Goal: Transaction & Acquisition: Obtain resource

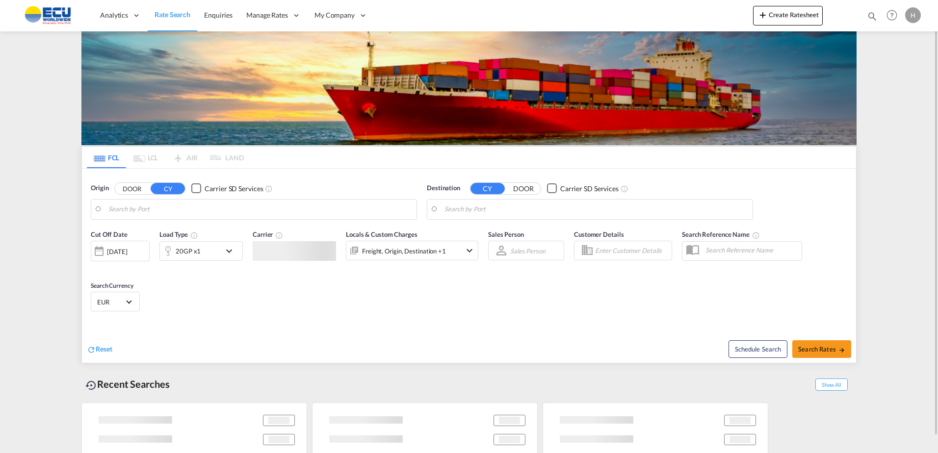
type input "Fos-[GEOGRAPHIC_DATA], [GEOGRAPHIC_DATA]"
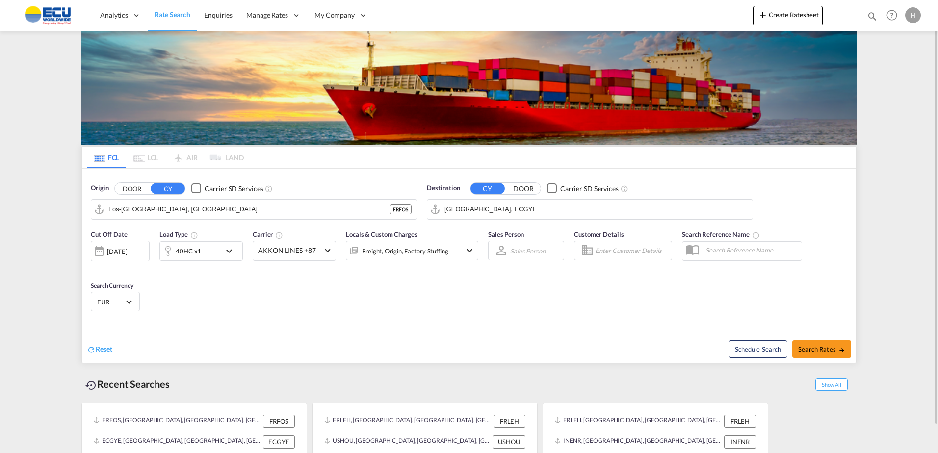
click at [508, 212] on input "[GEOGRAPHIC_DATA], ECGYE" at bounding box center [596, 209] width 303 height 15
click at [506, 212] on input "[GEOGRAPHIC_DATA], ECGYE" at bounding box center [596, 209] width 303 height 15
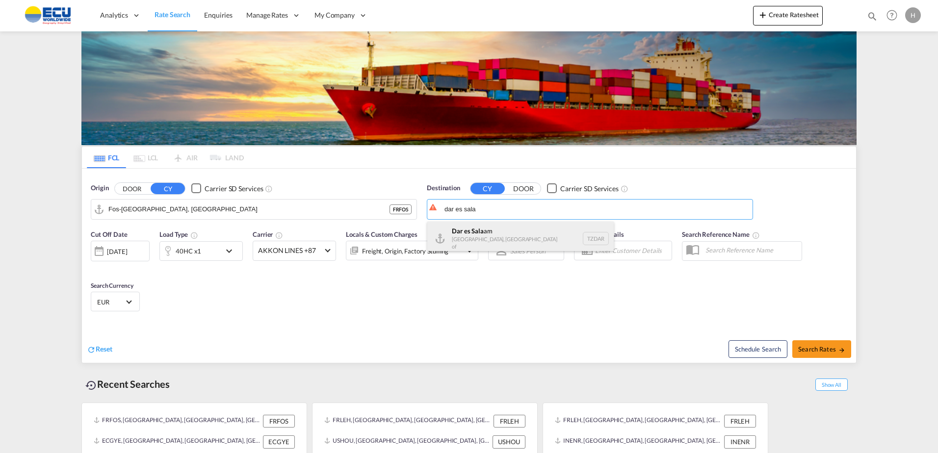
click at [492, 238] on div "Dar es Sala am [GEOGRAPHIC_DATA], [GEOGRAPHIC_DATA] TZDAR" at bounding box center [520, 239] width 186 height 34
type input "[GEOGRAPHIC_DATA], TZDAR"
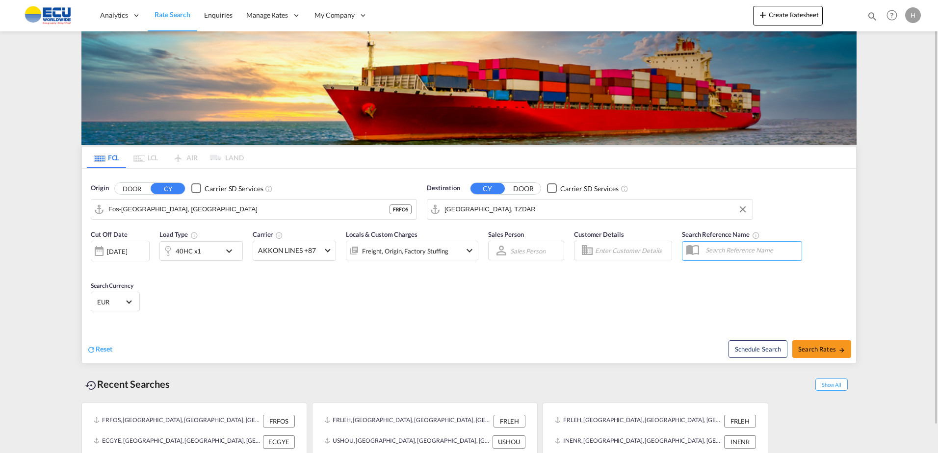
drag, startPoint x: 701, startPoint y: 301, endPoint x: 705, endPoint y: 308, distance: 7.5
click at [700, 301] on div "Cut Off Date [DATE] [DATE] Load Type 40HC x1 Carrier AKKON LINES +87 Online Rat…" at bounding box center [469, 273] width 774 height 96
click at [571, 295] on div "Cut Off Date [DATE] [DATE] Load Type 40HC x1 Carrier AKKON LINES +87 Online Rat…" at bounding box center [469, 273] width 774 height 96
click at [377, 250] on div "Freight, Origin, Factory Stuffing" at bounding box center [405, 251] width 86 height 14
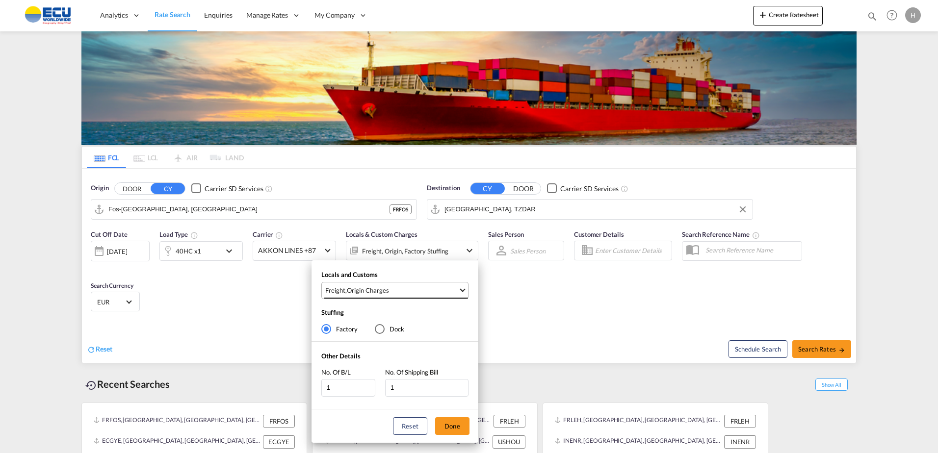
click at [417, 289] on span "Freight , Origin Charges" at bounding box center [391, 290] width 133 height 9
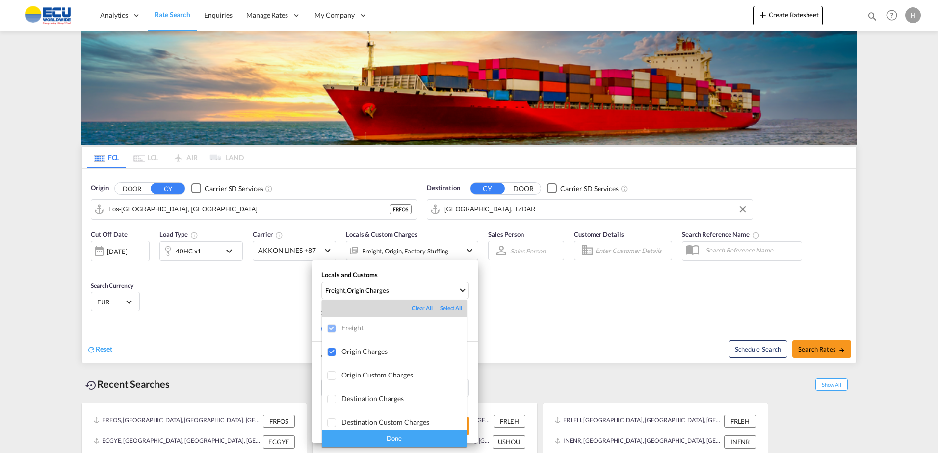
click at [555, 315] on md-backdrop at bounding box center [469, 226] width 938 height 453
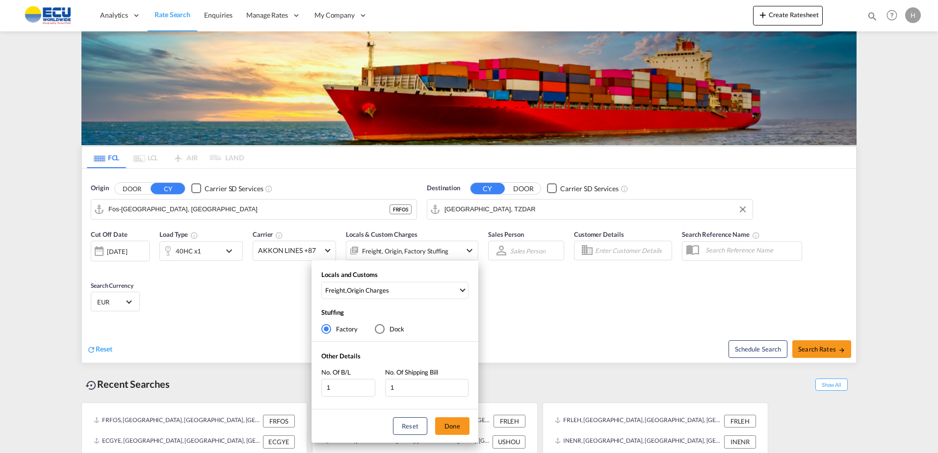
click at [303, 250] on div "Locals and Customs Freight , Origin Charges Stuffing Factory Dock Other Details…" at bounding box center [469, 226] width 938 height 453
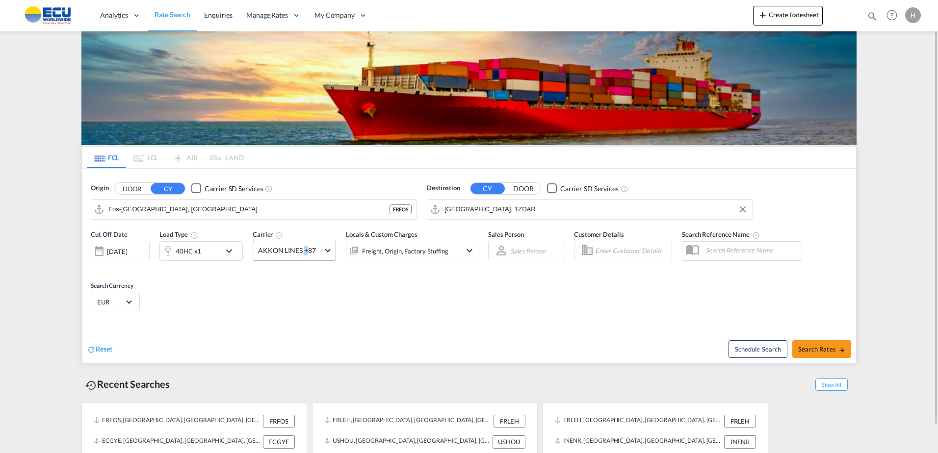
click at [304, 250] on span "AKKON LINES +87" at bounding box center [290, 251] width 64 height 10
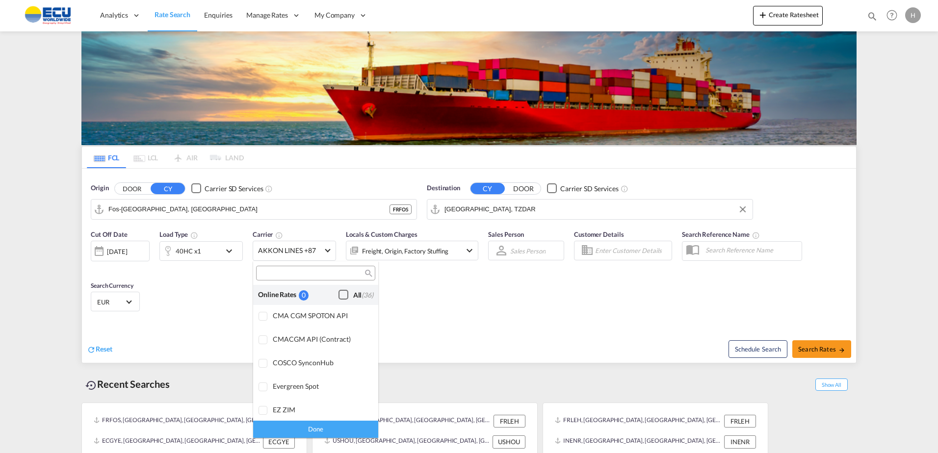
click at [343, 294] on div "Checkbox No Ink" at bounding box center [344, 295] width 10 height 10
click at [338, 426] on div "Done" at bounding box center [315, 429] width 125 height 17
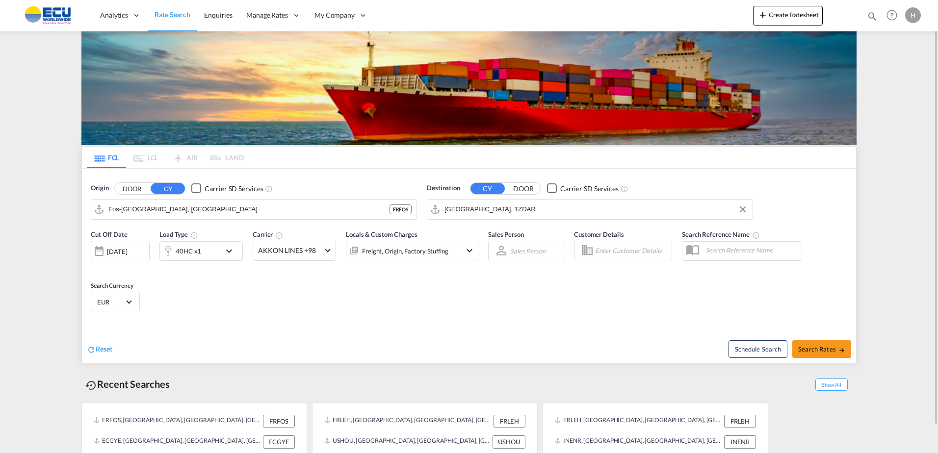
click at [536, 333] on div "Schedule Search Search Rates" at bounding box center [664, 344] width 385 height 38
click at [810, 346] on span "Search Rates" at bounding box center [821, 349] width 47 height 8
type input "FRFOS to TZDAR / [DATE]"
